Goal: Task Accomplishment & Management: Manage account settings

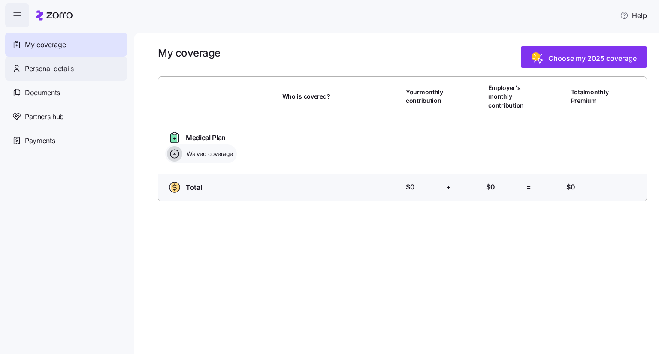
click at [39, 62] on div "Personal details" at bounding box center [66, 69] width 122 height 24
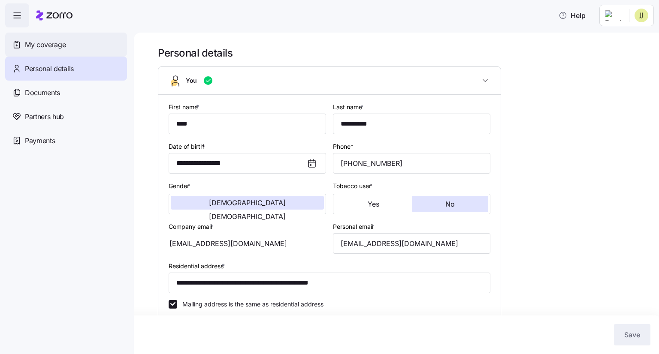
click at [52, 46] on span "My coverage" at bounding box center [45, 44] width 41 height 11
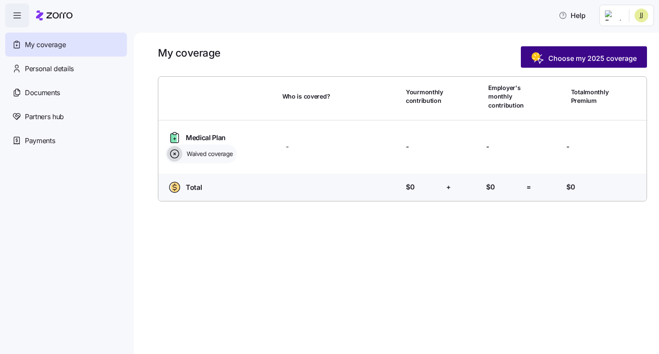
click at [597, 64] on span "Choose my 2025 coverage" at bounding box center [584, 58] width 106 height 14
